Goal: Task Accomplishment & Management: Understand process/instructions

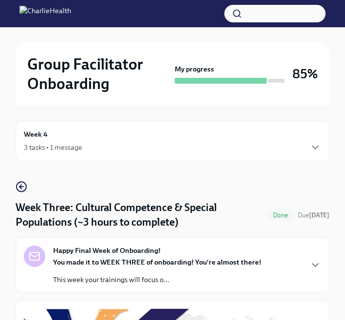
click at [35, 134] on h6 "Week 4" at bounding box center [36, 134] width 24 height 11
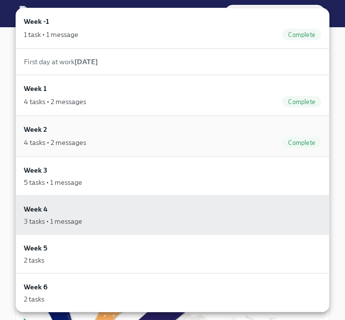
click at [172, 136] on link "Week 2 4 tasks • 2 messages Complete" at bounding box center [173, 136] width 314 height 41
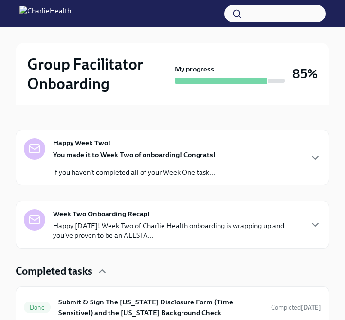
scroll to position [387, 0]
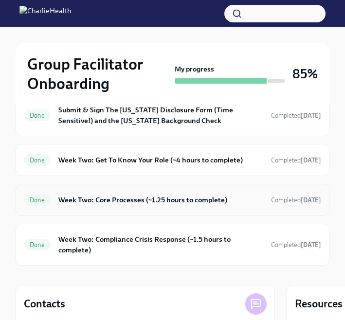
click link "Done Week Two: Core Processes (~1.25 hours to complete) Completed [DATE]" at bounding box center [172, 200] width 297 height 16
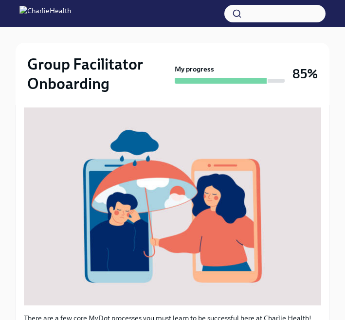
scroll to position [359, 0]
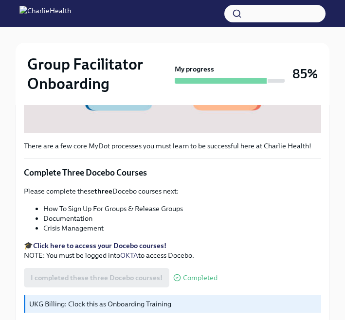
click at [120, 251] on link "OKTA" at bounding box center [129, 255] width 18 height 9
